Goal: Find contact information: Find contact information

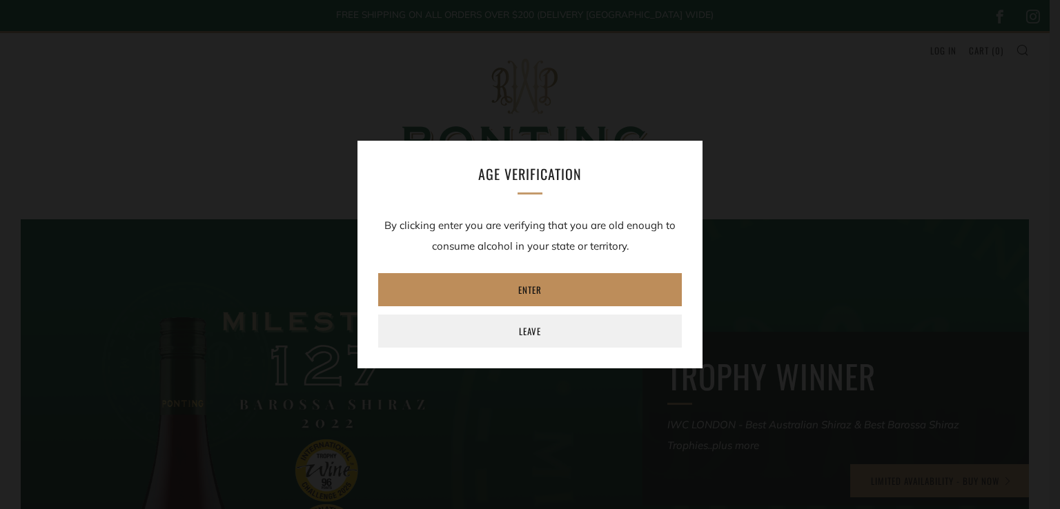
click at [527, 287] on link "Enter" at bounding box center [530, 289] width 304 height 33
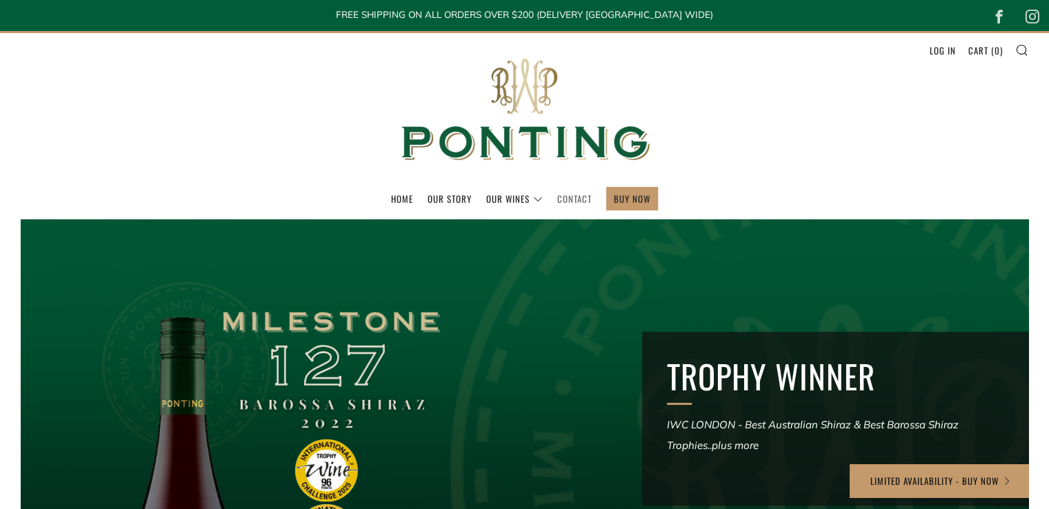
click at [571, 199] on link "Contact" at bounding box center [574, 199] width 34 height 22
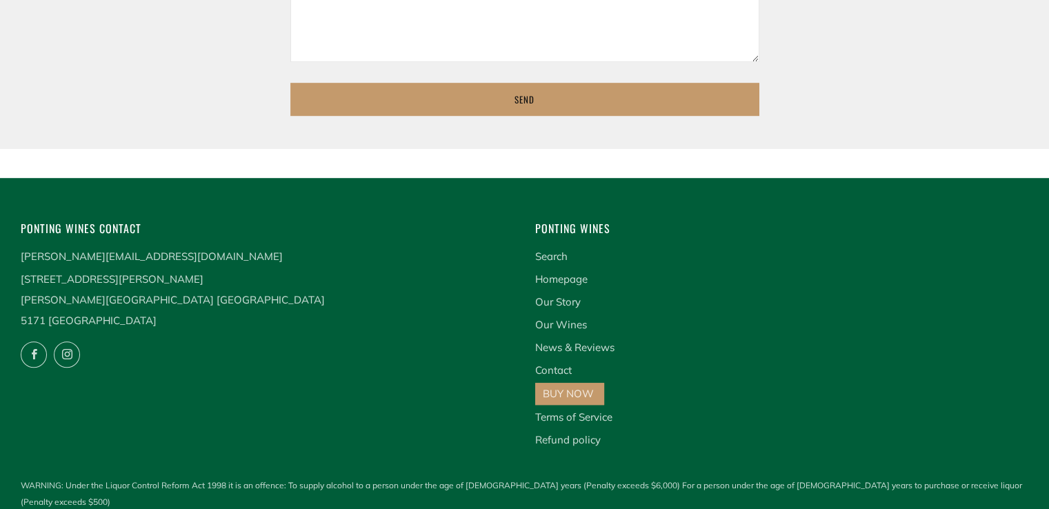
scroll to position [864, 0]
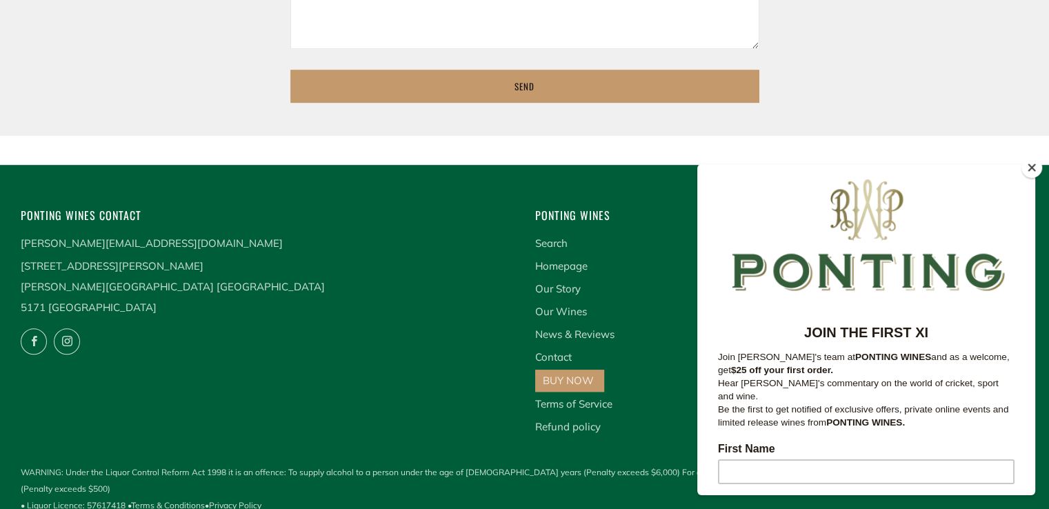
drag, startPoint x: 23, startPoint y: 265, endPoint x: 172, endPoint y: 295, distance: 151.9
click at [172, 295] on p "169 Douglas Gully Road Blewitt Springs South Australia 5171 Australia" at bounding box center [268, 287] width 494 height 62
copy p "169 Douglas Gully Road Blewitt Springs South Australia"
